Goal: Find specific page/section: Find specific page/section

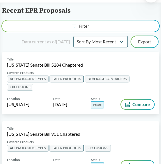
scroll to position [20, 0]
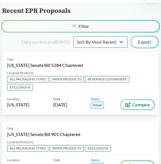
click at [128, 25] on button "Filter" at bounding box center [80, 26] width 157 height 11
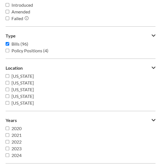
scroll to position [0, 0]
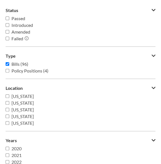
click at [19, 33] on span "Amended" at bounding box center [20, 31] width 19 height 5
click at [9, 33] on input "Amended" at bounding box center [8, 32] width 4 height 4
checkbox input "true"
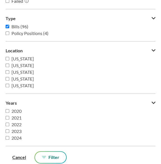
scroll to position [40, 0]
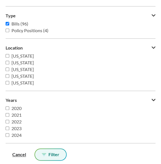
click at [42, 153] on icon at bounding box center [44, 154] width 4 height 3
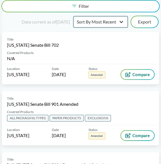
click at [128, 21] on select "Sort By Most Recent Sort By Status" at bounding box center [100, 21] width 54 height 11
click at [103, 16] on select "Sort By Most Recent Sort By Status" at bounding box center [100, 21] width 54 height 11
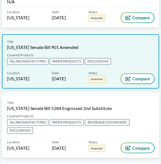
scroll to position [0, 0]
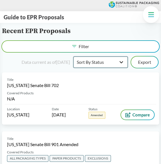
click at [123, 60] on select "Sort By Most Recent Sort By Status" at bounding box center [100, 62] width 54 height 11
click at [103, 57] on select "Sort By Most Recent Sort By Status" at bounding box center [100, 62] width 54 height 11
click at [126, 63] on select "Sort By Most Recent Sort By Status" at bounding box center [100, 62] width 54 height 11
select select "Sort By Status"
click at [103, 57] on select "Sort By Most Recent Sort By Status" at bounding box center [100, 62] width 54 height 11
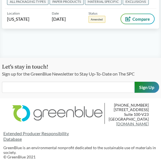
scroll to position [1229, 0]
